Goal: Information Seeking & Learning: Learn about a topic

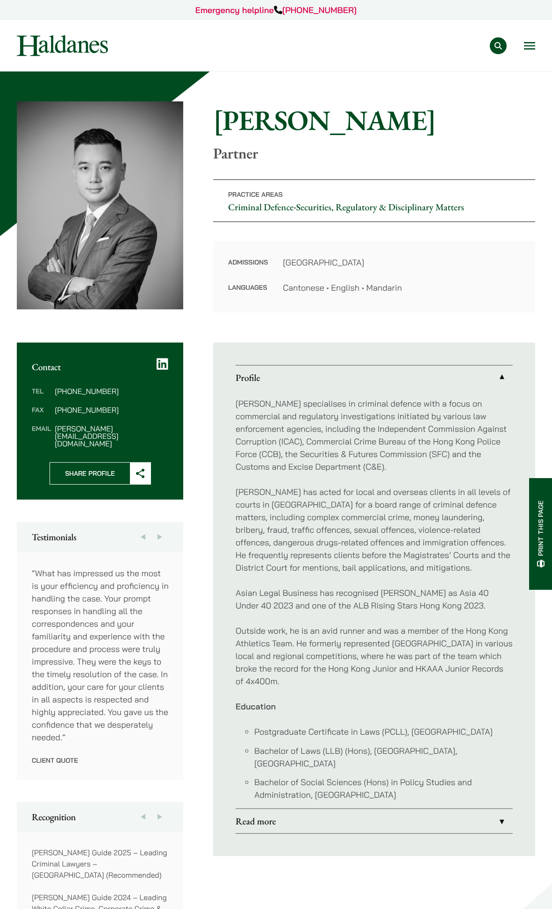
click at [0, 0] on link "Our Team" at bounding box center [0, 0] width 0 height 0
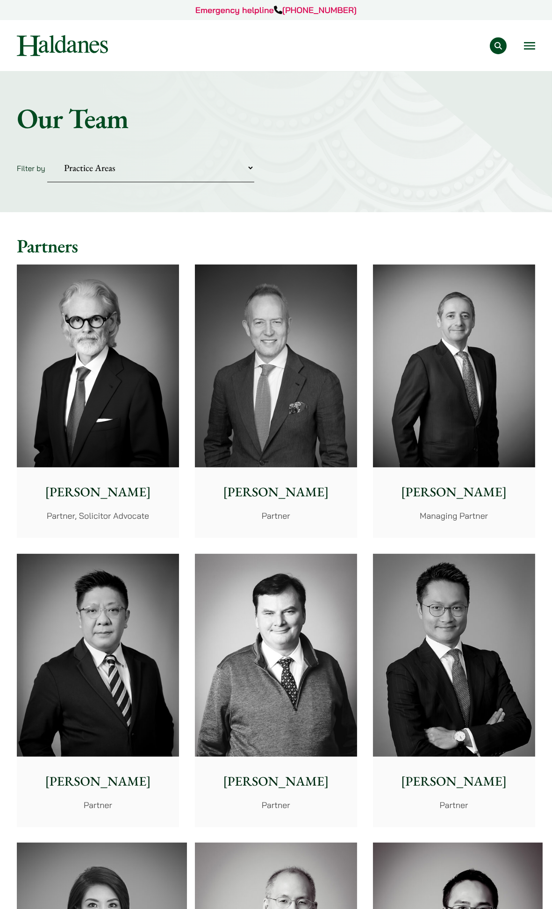
click at [0, 0] on link "Criminal Defence" at bounding box center [0, 0] width 0 height 0
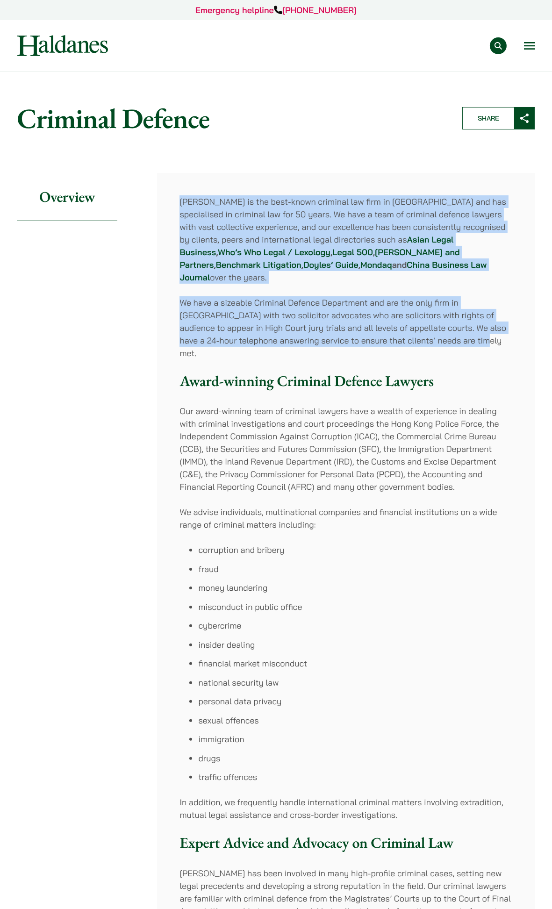
drag, startPoint x: 182, startPoint y: 203, endPoint x: 482, endPoint y: 326, distance: 324.3
click at [482, 326] on div "Haldanes is the best-known criminal law firm in Hong Kong and has specialised i…" at bounding box center [346, 619] width 378 height 893
copy div "Haldanes is the best-known criminal law firm in Hong Kong and has specialised i…"
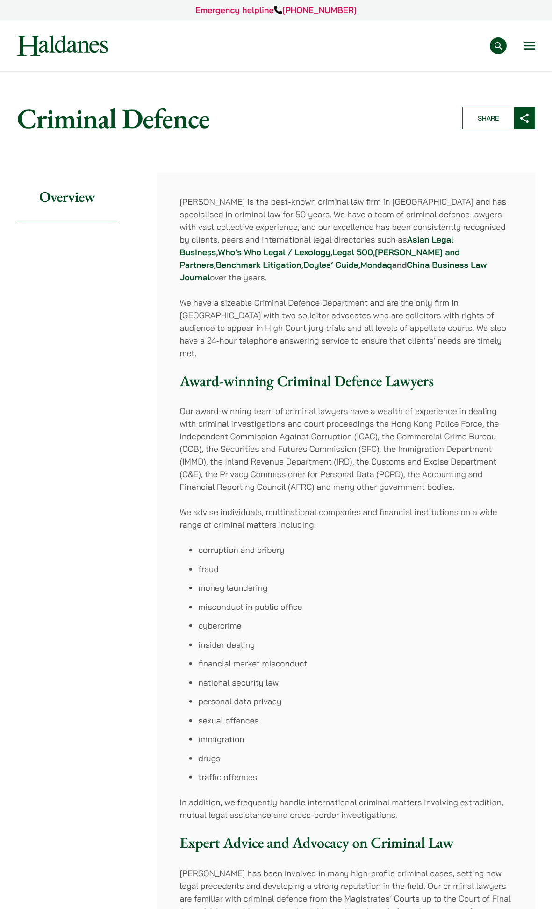
click at [500, 343] on div "Haldanes is the best-known criminal law firm in Hong Kong and has specialised i…" at bounding box center [346, 619] width 378 height 893
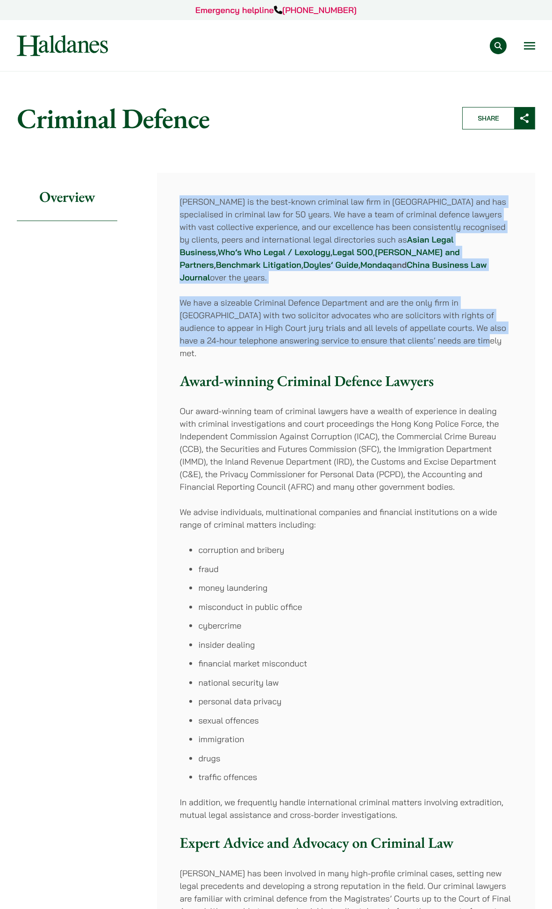
drag, startPoint x: 222, startPoint y: 207, endPoint x: 465, endPoint y: 324, distance: 269.6
click at [482, 332] on div "Haldanes is the best-known criminal law firm in Hong Kong and has specialised i…" at bounding box center [346, 619] width 378 height 893
copy div "Haldanes is the best-known criminal law firm in Hong Kong and has specialised i…"
